Goal: Task Accomplishment & Management: Manage account settings

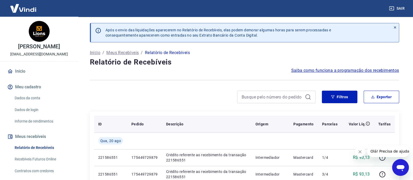
click at [339, 118] on th "Parcelas" at bounding box center [330, 124] width 24 height 17
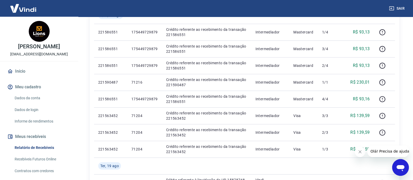
scroll to position [130, 0]
